Goal: Transaction & Acquisition: Book appointment/travel/reservation

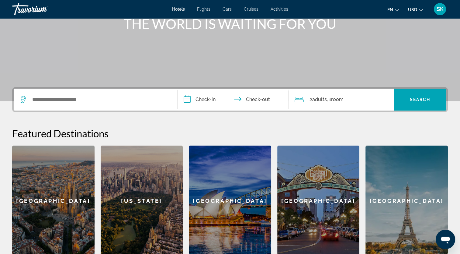
scroll to position [80, 0]
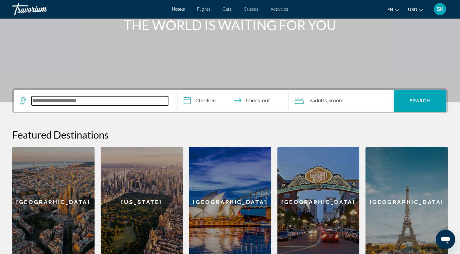
click at [58, 102] on input "Search widget" at bounding box center [100, 100] width 137 height 9
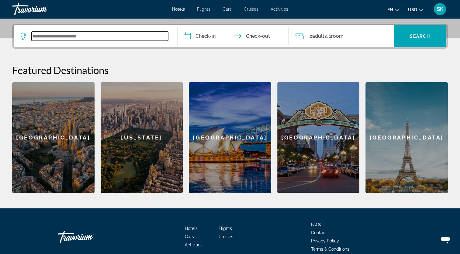
scroll to position [148, 0]
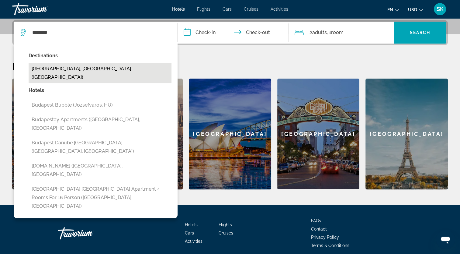
click at [71, 70] on button "[GEOGRAPHIC_DATA], [GEOGRAPHIC_DATA] ([GEOGRAPHIC_DATA])" at bounding box center [100, 73] width 143 height 20
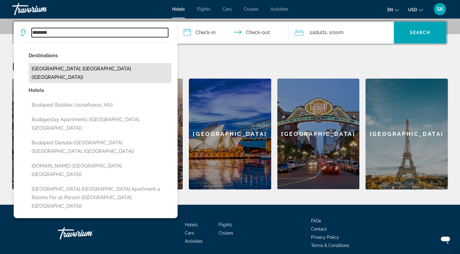
type input "**********"
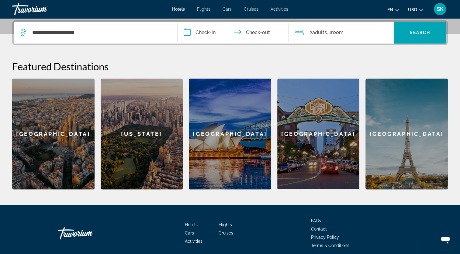
click at [190, 30] on input "**********" at bounding box center [235, 34] width 114 height 24
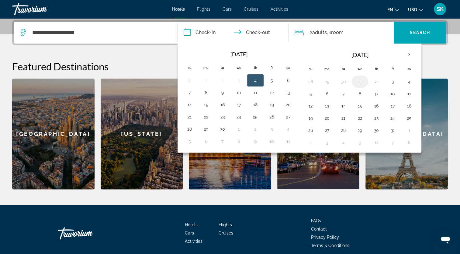
click at [359, 83] on button "1" at bounding box center [360, 81] width 10 height 9
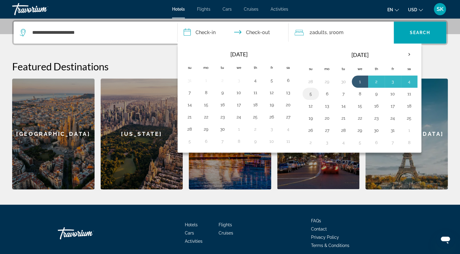
click at [311, 92] on button "5" at bounding box center [311, 93] width 10 height 9
type input "**********"
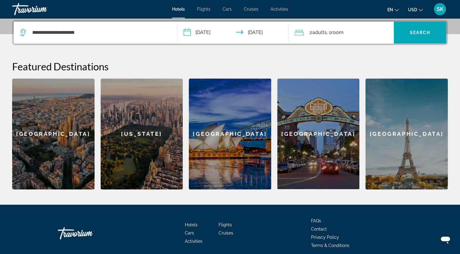
click at [422, 14] on div "en English Español Français Italiano Português русский USD USD ($) MXN (Mex$) C…" at bounding box center [371, 9] width 154 height 13
click at [421, 10] on icon "Change currency" at bounding box center [421, 10] width 4 height 4
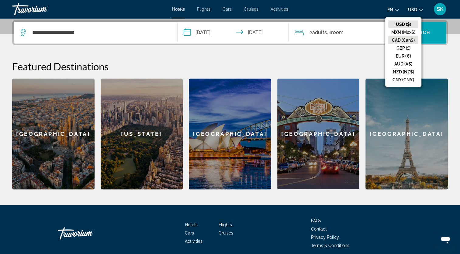
click at [403, 39] on button "CAD (Can$)" at bounding box center [403, 40] width 30 height 8
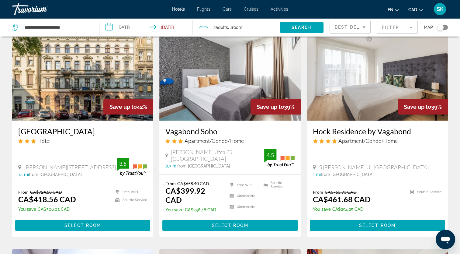
scroll to position [22, 0]
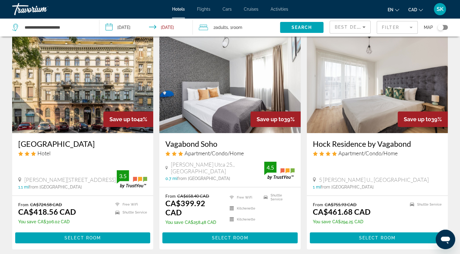
click at [16, 27] on icon "Search widget" at bounding box center [15, 27] width 7 height 7
click at [447, 26] on div "Toggle map" at bounding box center [443, 27] width 10 height 5
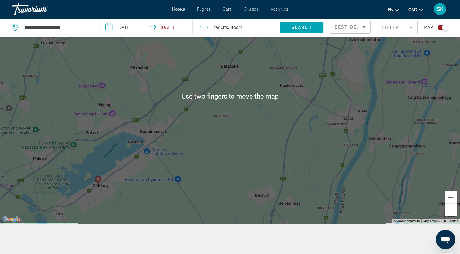
scroll to position [67, 0]
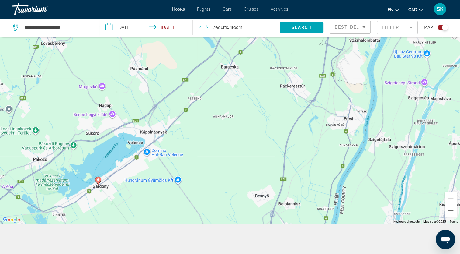
click at [99, 182] on icon "Main content" at bounding box center [97, 181] width 5 height 8
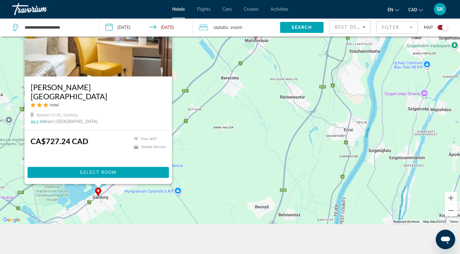
click at [220, 165] on div "To activate drag with keyboard, press Alt + Enter. Once in keyboard drag state,…" at bounding box center [230, 97] width 460 height 254
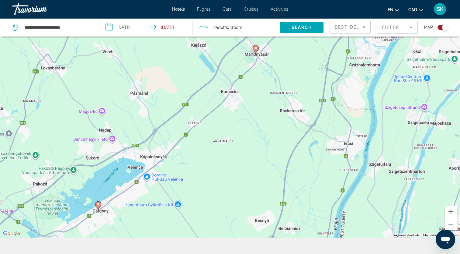
scroll to position [0, 0]
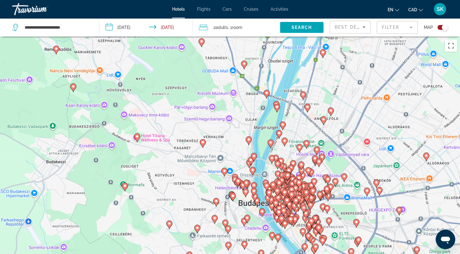
click at [276, 106] on image "Main content" at bounding box center [277, 107] width 4 height 4
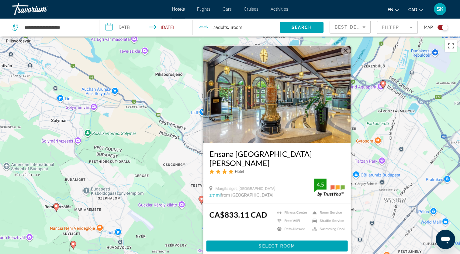
click at [347, 55] on button "Close" at bounding box center [345, 50] width 9 height 9
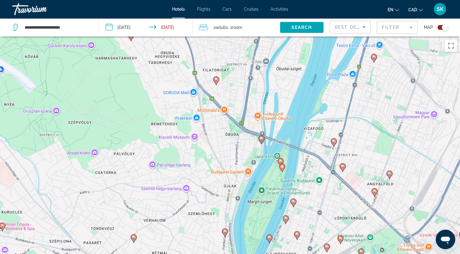
click at [279, 160] on image "Main content" at bounding box center [281, 161] width 4 height 4
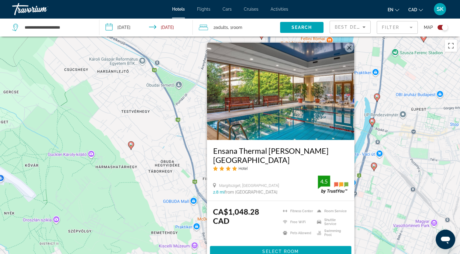
click at [350, 52] on button "Close" at bounding box center [349, 47] width 9 height 9
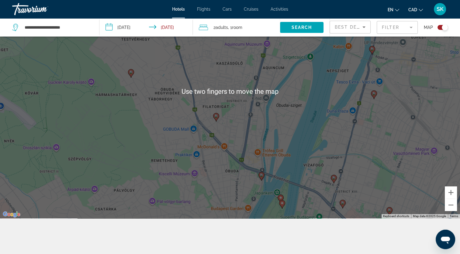
scroll to position [73, 0]
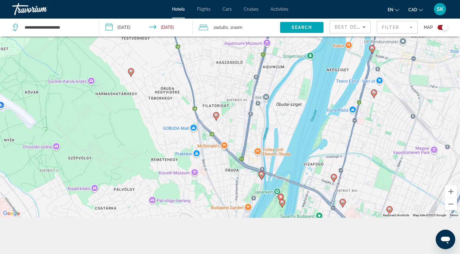
click at [281, 206] on icon "Main content" at bounding box center [282, 203] width 6 height 9
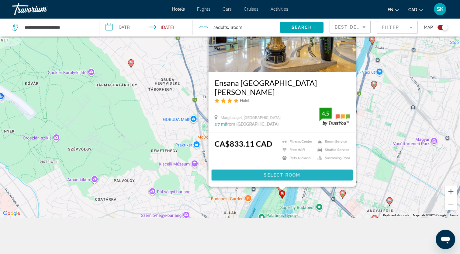
click at [276, 176] on span "Select Room" at bounding box center [282, 174] width 36 height 5
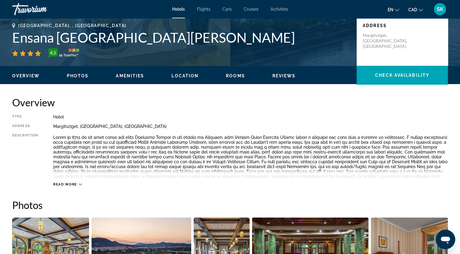
scroll to position [176, 0]
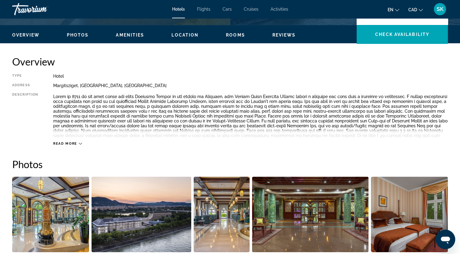
click at [398, 9] on icon "Change language" at bounding box center [397, 10] width 4 height 4
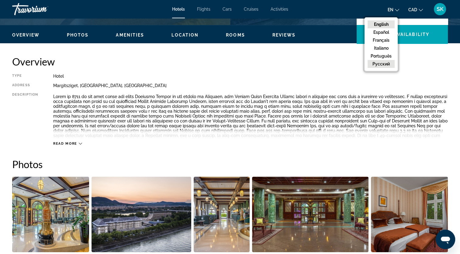
click at [382, 64] on button "русский" at bounding box center [381, 64] width 27 height 8
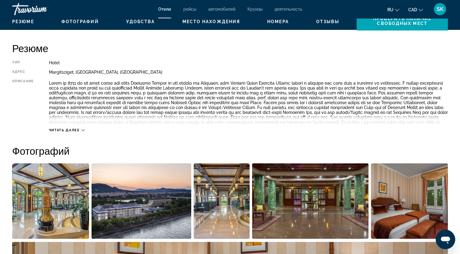
scroll to position [197, 0]
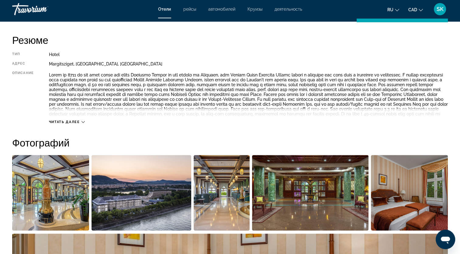
click at [68, 122] on span "Читать далее" at bounding box center [64, 122] width 31 height 4
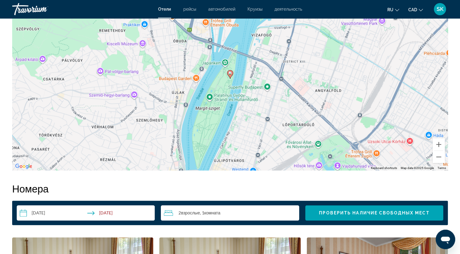
scroll to position [634, 0]
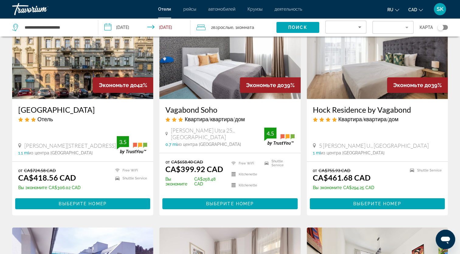
scroll to position [58, 0]
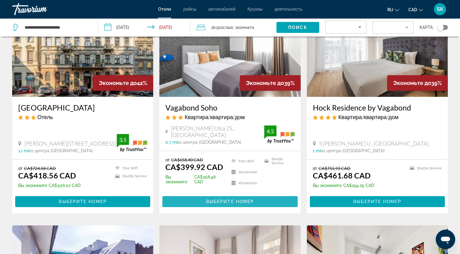
click at [235, 201] on span "Выберите номер" at bounding box center [230, 201] width 48 height 5
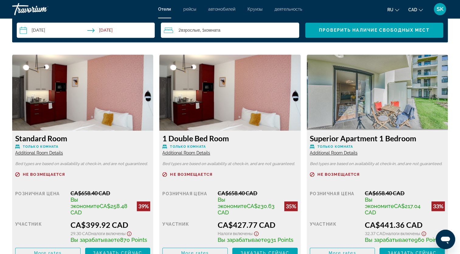
scroll to position [820, 0]
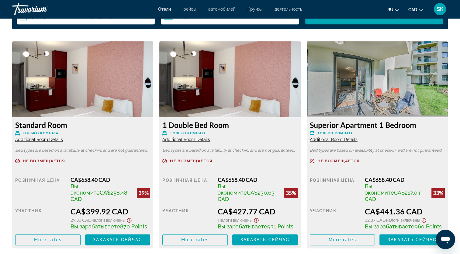
click at [78, 102] on img "Main content" at bounding box center [82, 79] width 141 height 76
click at [40, 141] on span "Additional Room Details" at bounding box center [39, 139] width 48 height 5
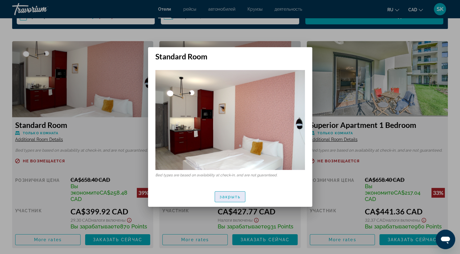
click at [228, 199] on span "button" at bounding box center [230, 196] width 30 height 15
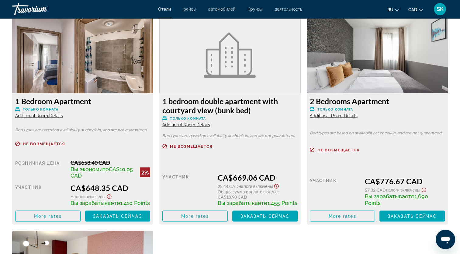
scroll to position [1053, 0]
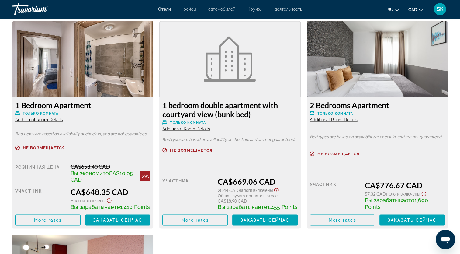
click at [39, 117] on span "Additional Room Details" at bounding box center [39, 119] width 48 height 5
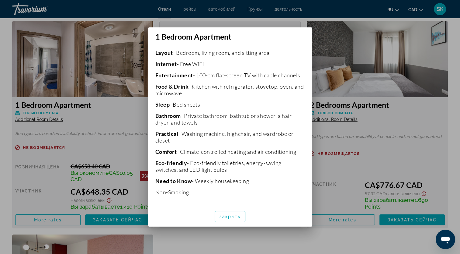
scroll to position [116, 0]
click at [227, 216] on span "закрыть" at bounding box center [230, 216] width 21 height 5
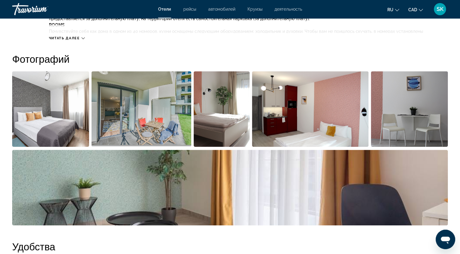
scroll to position [0, 0]
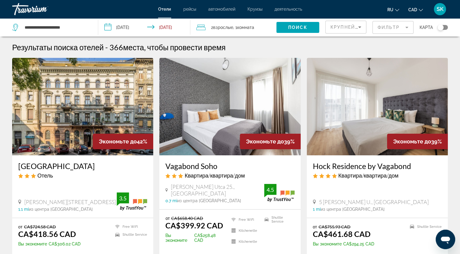
click at [439, 9] on span "SK" at bounding box center [440, 9] width 7 height 6
click at [442, 8] on span "SK" at bounding box center [440, 9] width 7 height 6
